Goal: Task Accomplishment & Management: Use online tool/utility

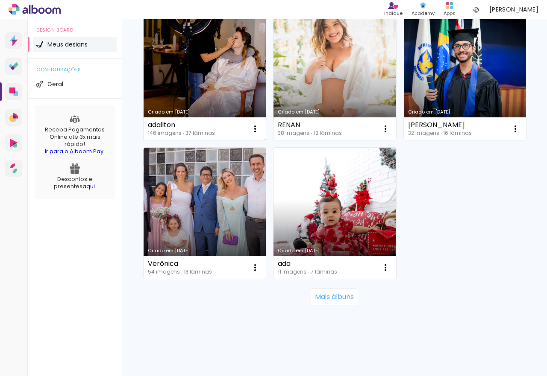
scroll to position [1410, 0]
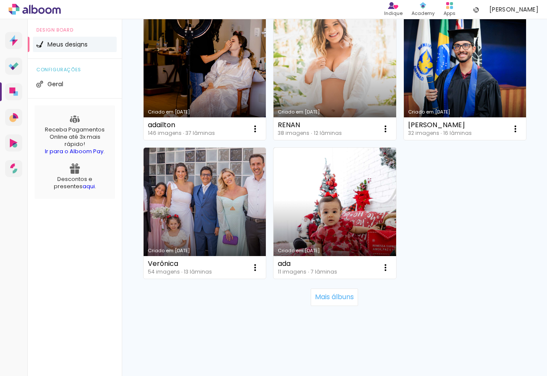
drag, startPoint x: 350, startPoint y: 146, endPoint x: 451, endPoint y: 134, distance: 101.6
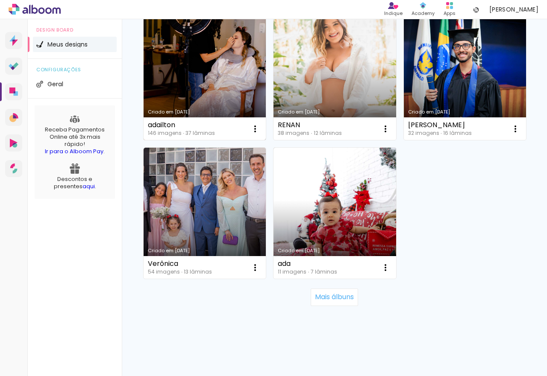
click at [266, 137] on link "Criado em [DATE]" at bounding box center [205, 74] width 122 height 131
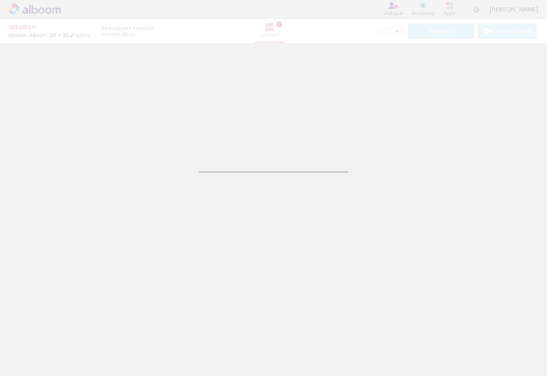
type input "JPG"
type input "Alta, 300 DPI"
